Goal: Information Seeking & Learning: Learn about a topic

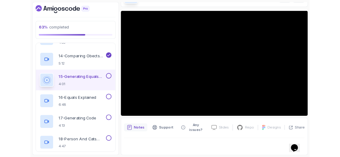
scroll to position [40, 0]
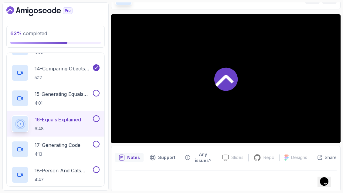
scroll to position [74, 0]
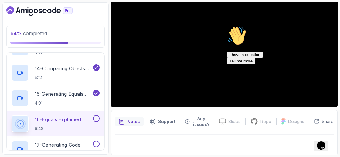
click at [227, 26] on icon "Chat attention grabber" at bounding box center [227, 26] width 0 height 0
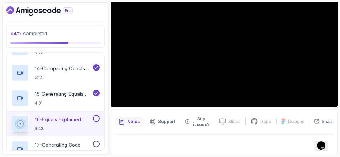
scroll to position [40, 0]
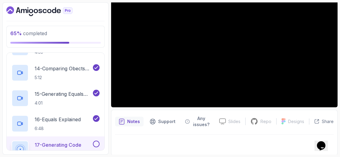
scroll to position [40, 0]
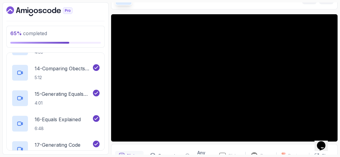
scroll to position [74, 0]
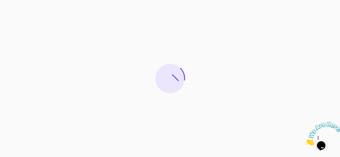
click at [323, 143] on img at bounding box center [324, 134] width 38 height 24
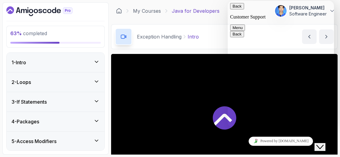
click at [323, 144] on icon "Close Chat This icon closes the chat window." at bounding box center [319, 147] width 7 height 7
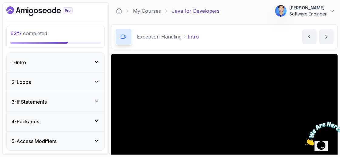
click at [44, 15] on icon "Dashboard" at bounding box center [39, 11] width 66 height 10
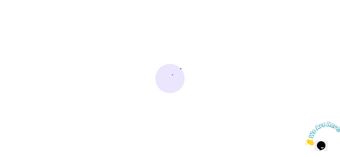
click at [305, 141] on icon "Close" at bounding box center [305, 143] width 0 height 5
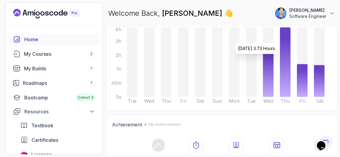
scroll to position [63, 0]
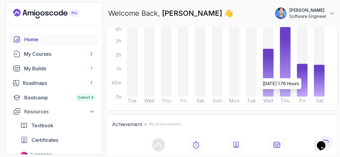
click at [303, 91] on icon at bounding box center [302, 80] width 11 height 33
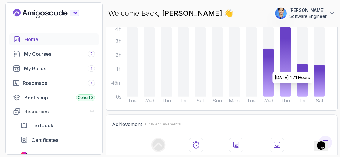
click at [320, 85] on icon at bounding box center [319, 81] width 11 height 32
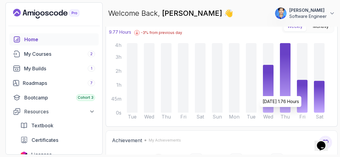
scroll to position [47, 0]
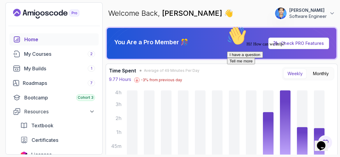
scroll to position [47, 0]
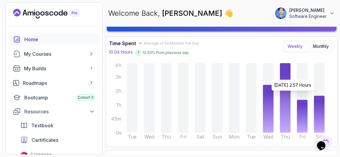
scroll to position [29, 0]
